Goal: Information Seeking & Learning: Learn about a topic

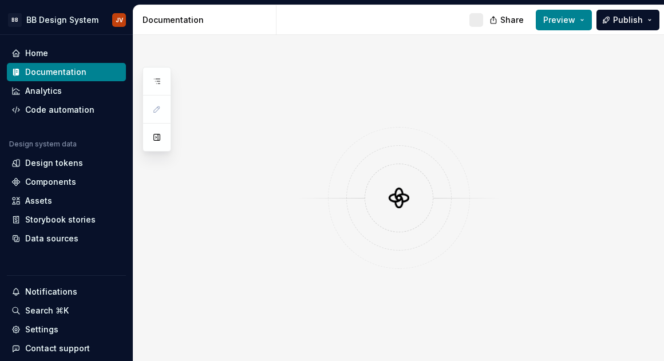
drag, startPoint x: 273, startPoint y: 206, endPoint x: 196, endPoint y: 197, distance: 77.3
click at [214, 217] on div at bounding box center [398, 198] width 531 height 326
click at [588, 27] on button "Preview" at bounding box center [564, 20] width 56 height 21
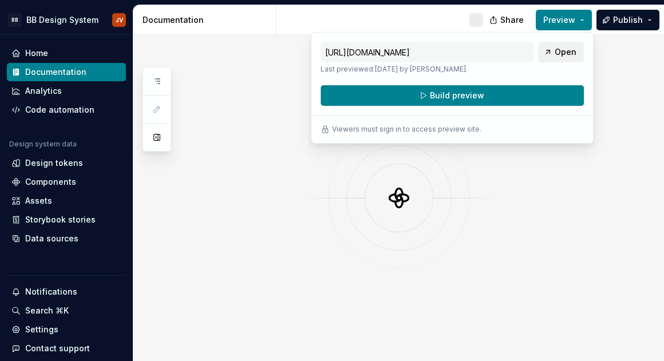
drag, startPoint x: 588, startPoint y: 27, endPoint x: 561, endPoint y: 52, distance: 36.5
click at [561, 52] on span "Open" at bounding box center [566, 51] width 22 height 11
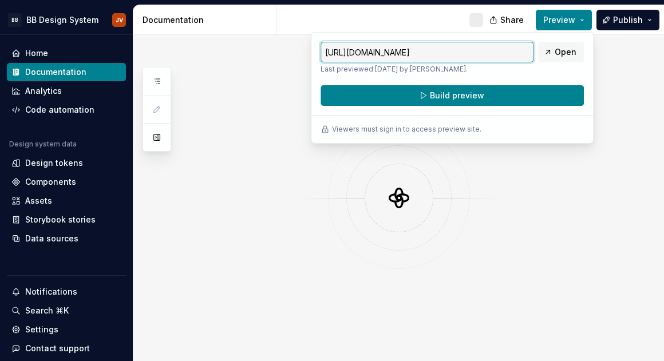
click at [448, 52] on input "https://cultural-beige-flea.preview.supernova-docs.io/latest/" at bounding box center [427, 52] width 213 height 21
drag, startPoint x: 479, startPoint y: 50, endPoint x: 607, endPoint y: 64, distance: 129.0
click at [607, 64] on body "BB BB Design System JV Home Documentation Analytics Code automation Design syst…" at bounding box center [332, 180] width 664 height 361
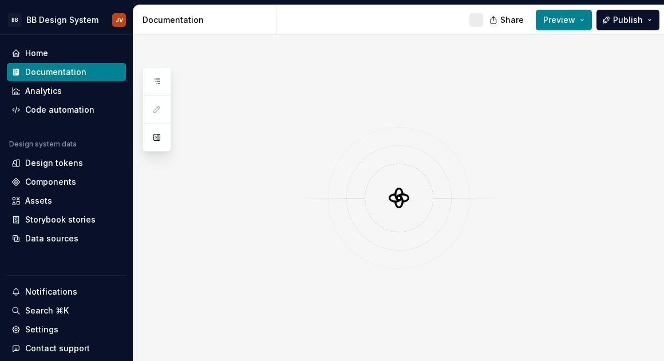
click at [263, 71] on div at bounding box center [398, 198] width 531 height 326
click at [508, 19] on span "Share" at bounding box center [511, 19] width 23 height 11
drag, startPoint x: 508, startPoint y: 19, endPoint x: 465, endPoint y: 20, distance: 42.9
click at [465, 20] on div at bounding box center [384, 20] width 216 height 30
click at [645, 96] on div at bounding box center [398, 198] width 531 height 326
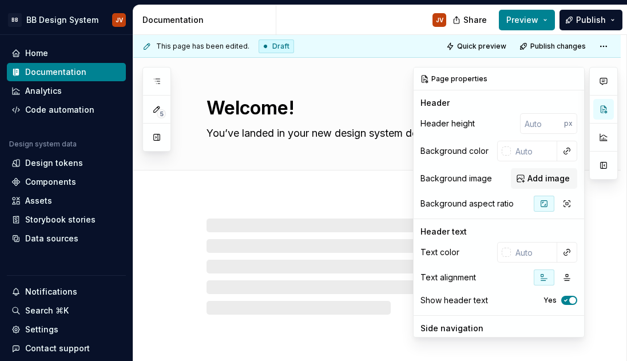
type textarea "*"
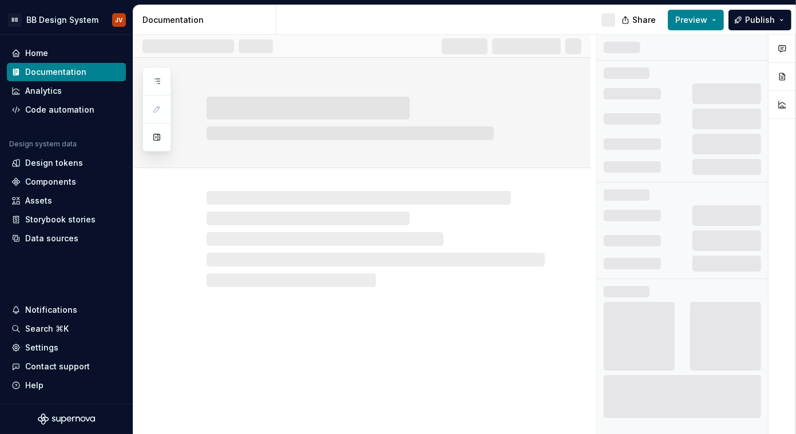
click at [369, 179] on div at bounding box center [361, 227] width 457 height 119
click at [627, 106] on button "button" at bounding box center [782, 104] width 21 height 21
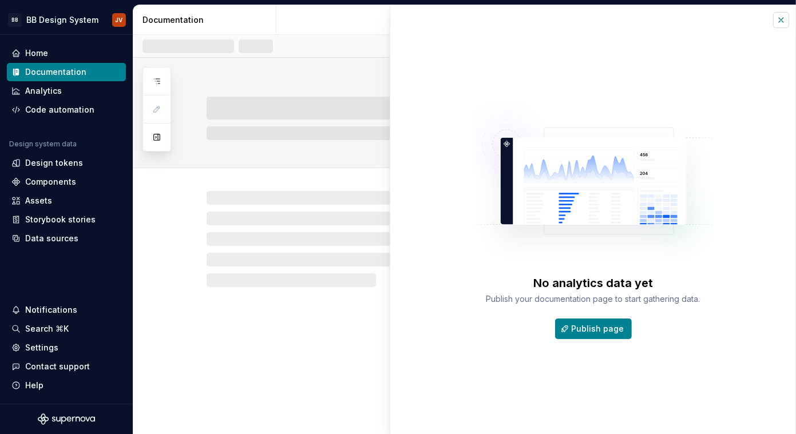
click at [627, 21] on button "button" at bounding box center [781, 20] width 16 height 16
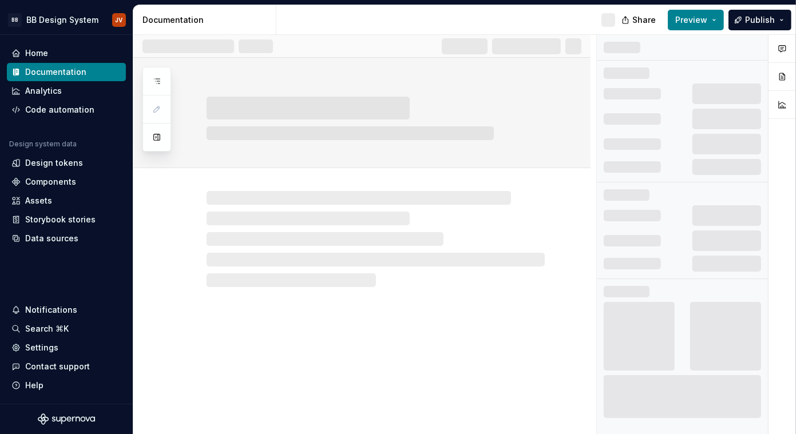
click at [627, 77] on icon "button" at bounding box center [782, 76] width 5 height 7
click at [183, 381] on div at bounding box center [361, 246] width 457 height 377
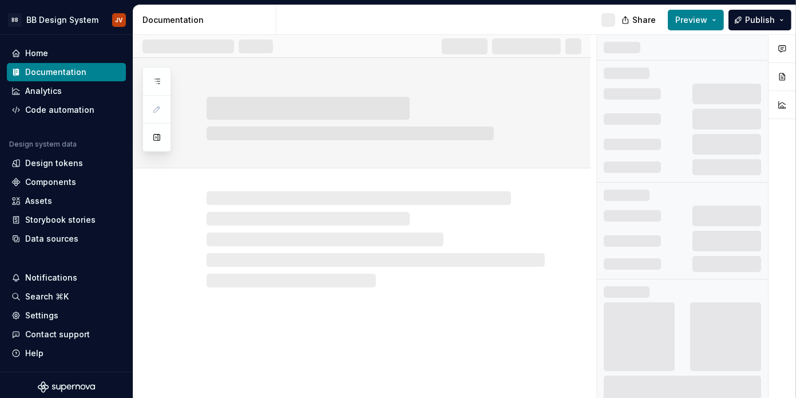
click at [144, 241] on div at bounding box center [361, 227] width 457 height 119
click at [155, 203] on div at bounding box center [361, 227] width 457 height 119
click at [166, 140] on button "button" at bounding box center [157, 137] width 21 height 21
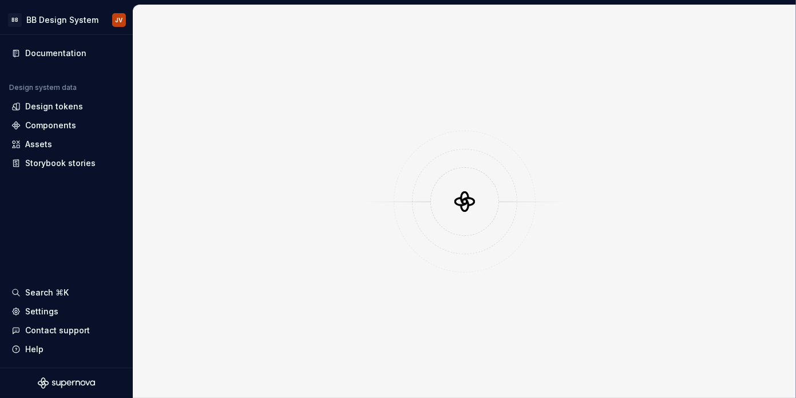
click at [157, 41] on div at bounding box center [464, 201] width 663 height 393
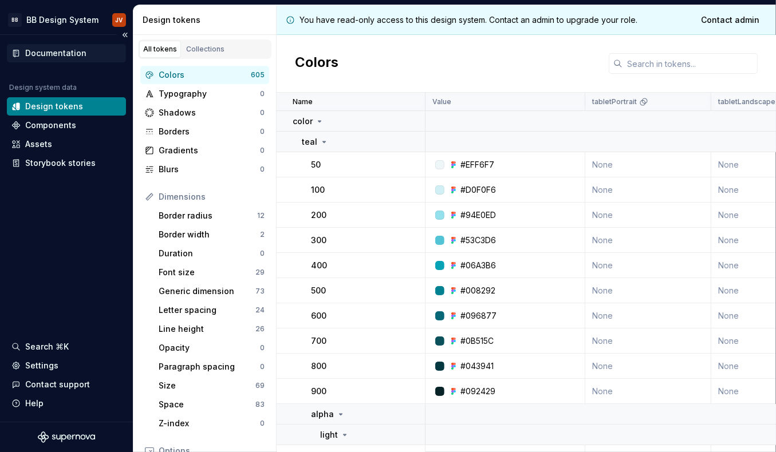
click at [61, 54] on div "Documentation" at bounding box center [55, 53] width 61 height 11
